Goal: Information Seeking & Learning: Compare options

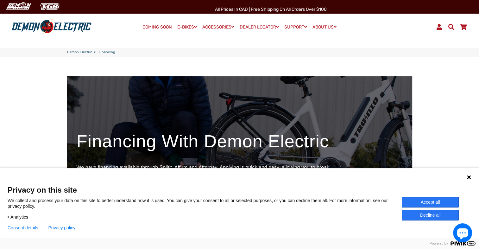
click at [416, 198] on button "Accept all" at bounding box center [429, 202] width 57 height 10
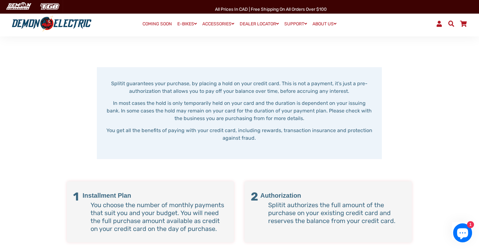
scroll to position [285, 0]
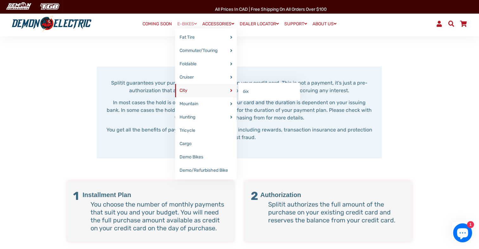
click at [188, 90] on link "City" at bounding box center [206, 90] width 62 height 13
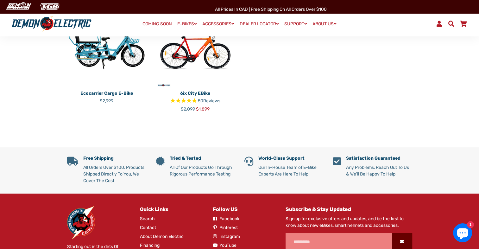
scroll to position [133, 0]
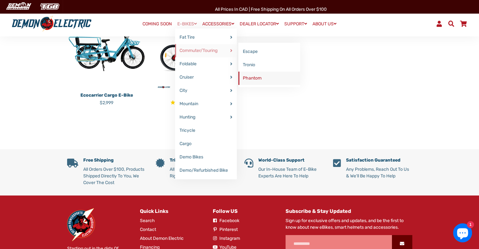
click at [251, 75] on link "Phantom" at bounding box center [269, 78] width 62 height 13
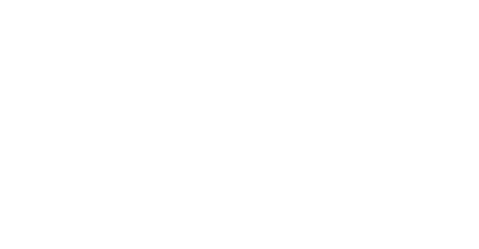
select select "******"
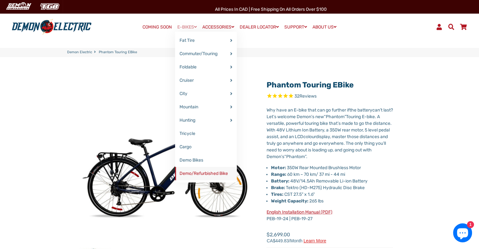
click at [189, 173] on link "Demo/Refurbished Bike" at bounding box center [206, 173] width 62 height 13
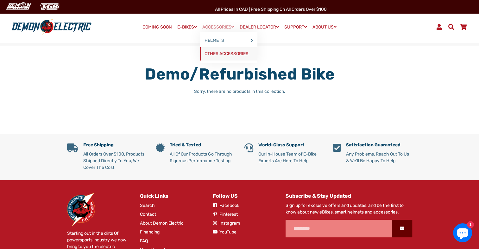
click at [253, 58] on link "OTHER ACCESSORIES" at bounding box center [228, 53] width 57 height 13
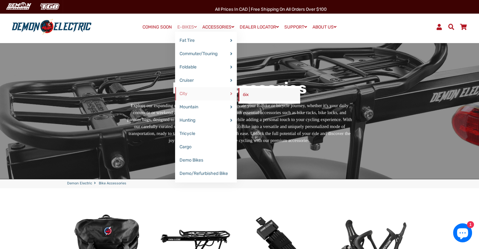
click at [240, 94] on link "6ix" at bounding box center [269, 94] width 62 height 13
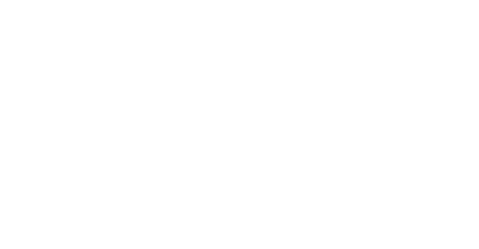
select select "******"
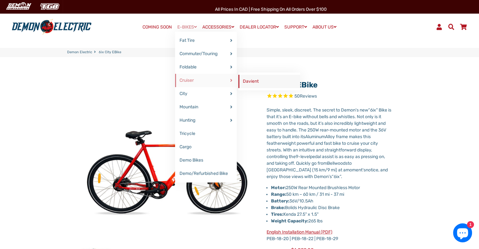
click at [246, 82] on link "Davient" at bounding box center [269, 81] width 62 height 13
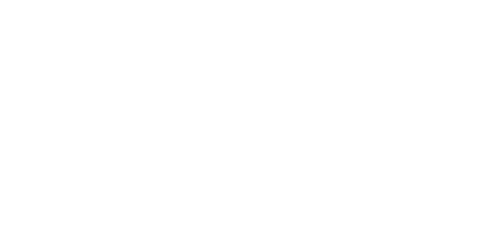
select select "******"
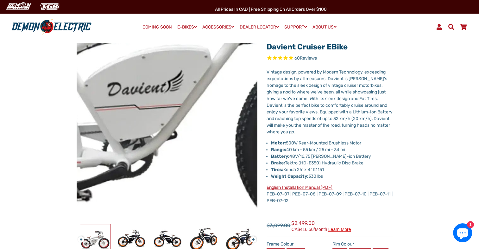
scroll to position [37, 0]
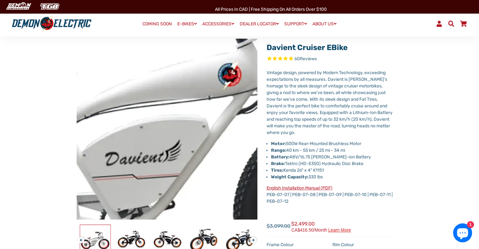
click at [167, 128] on img at bounding box center [166, 131] width 633 height 633
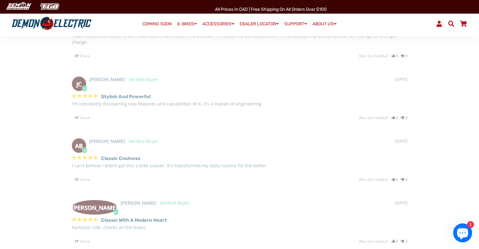
scroll to position [1193, 0]
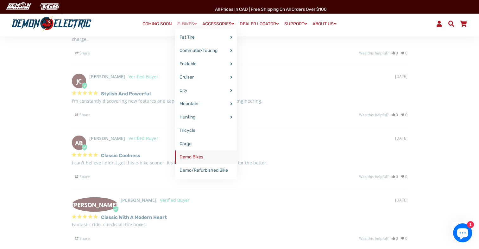
click at [192, 159] on link "Demo Bikes" at bounding box center [206, 156] width 62 height 13
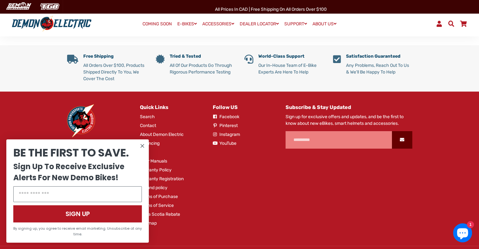
scroll to position [185, 0]
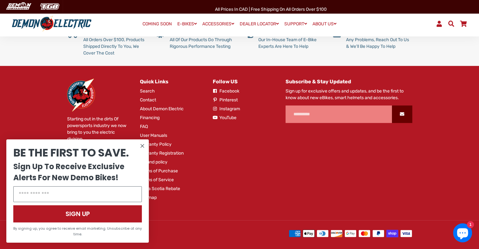
click at [158, 25] on link "COMING SOON" at bounding box center [157, 24] width 34 height 9
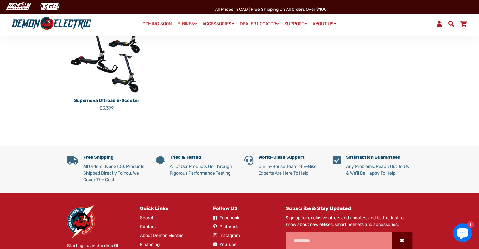
scroll to position [35, 0]
